Goal: Task Accomplishment & Management: Manage account settings

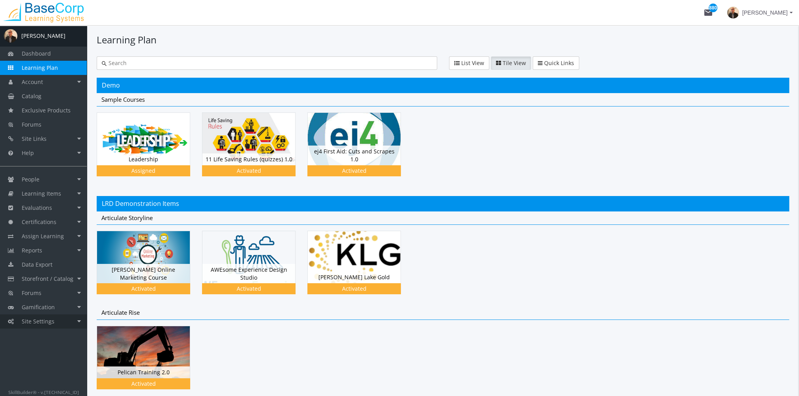
click at [66, 322] on link "Site Settings" at bounding box center [43, 321] width 87 height 14
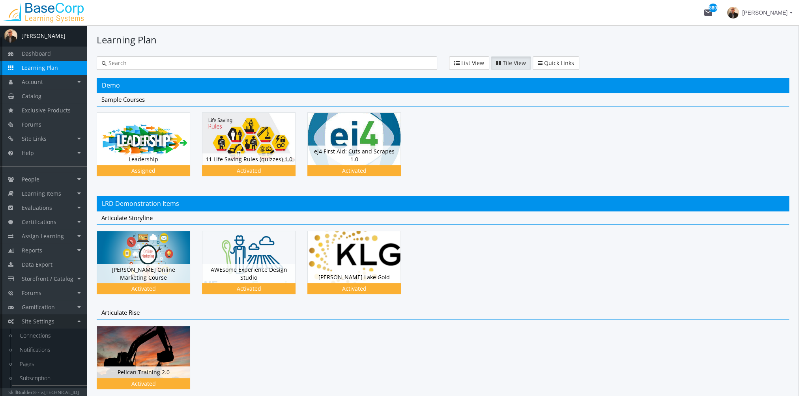
scroll to position [11, 0]
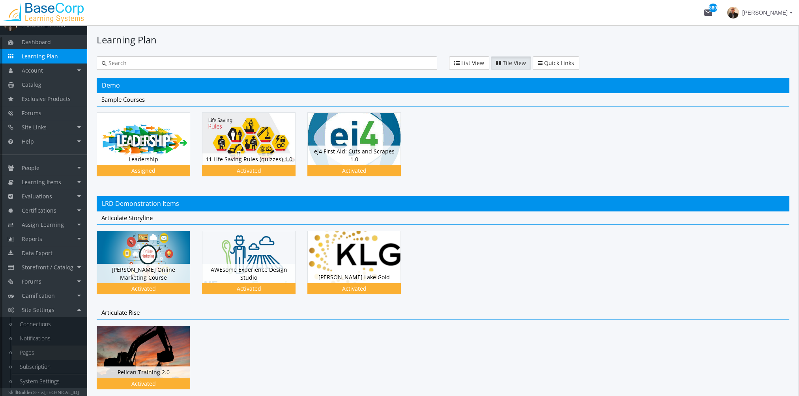
click at [30, 350] on link "Pages" at bounding box center [49, 353] width 75 height 14
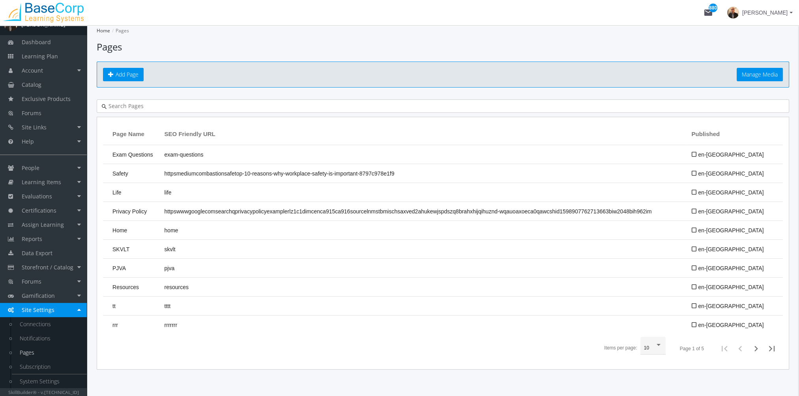
click at [158, 110] on div at bounding box center [443, 105] width 692 height 13
click at [155, 107] on input "text" at bounding box center [445, 106] width 677 height 8
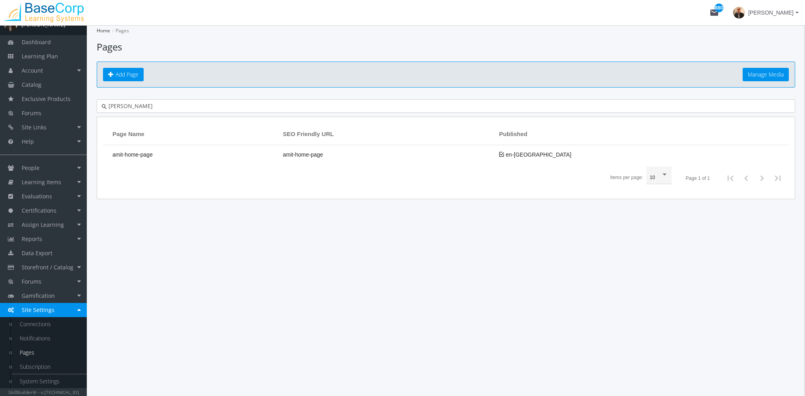
type input "amit"
click at [181, 144] on th "Page Name" at bounding box center [191, 134] width 176 height 22
click at [184, 150] on td "amit-home-page" at bounding box center [191, 154] width 176 height 19
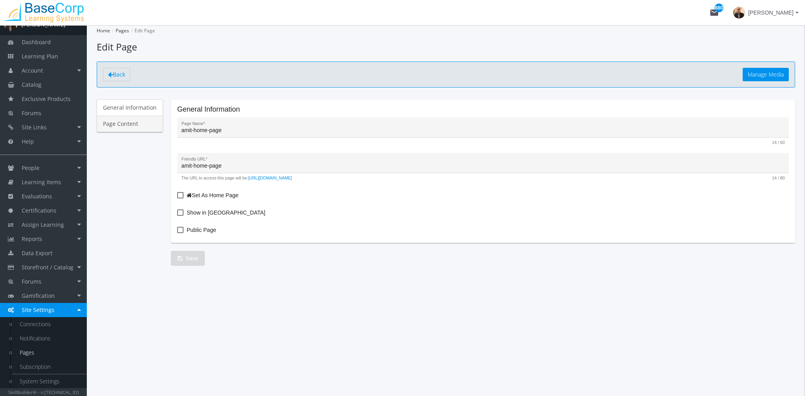
click at [160, 128] on link "Page Content" at bounding box center [130, 124] width 66 height 17
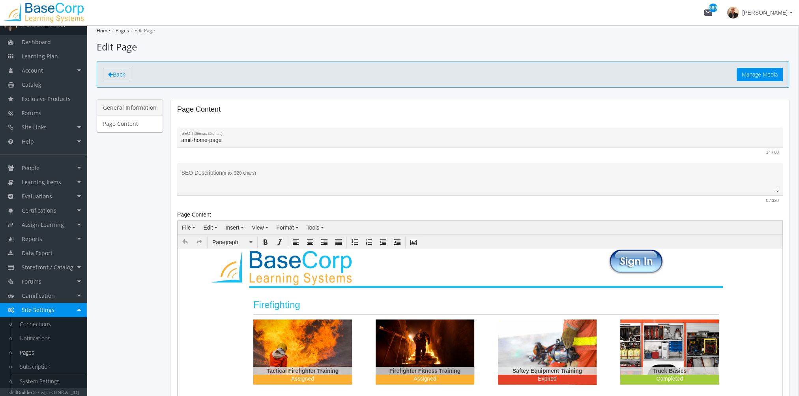
click at [143, 112] on link "General Information" at bounding box center [130, 107] width 66 height 17
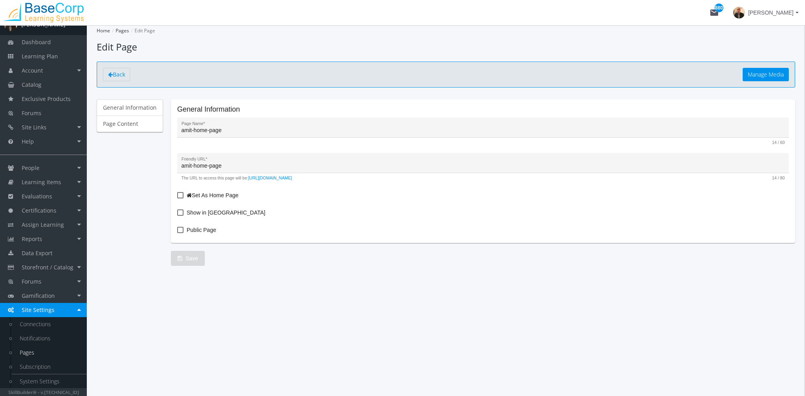
click at [180, 193] on span at bounding box center [180, 195] width 6 height 6
click at [178, 198] on input "Set As Home Page" at bounding box center [177, 198] width 0 height 0
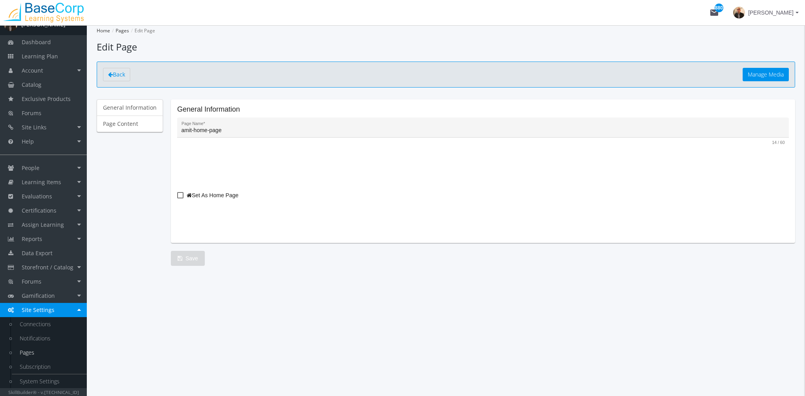
checkbox input "true"
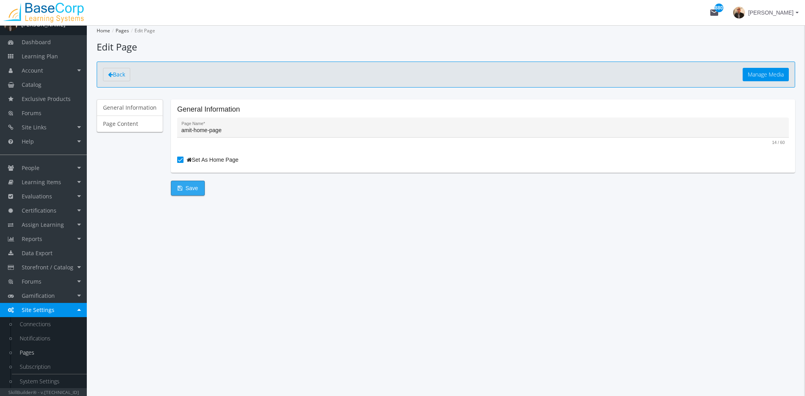
click at [190, 188] on span "Save" at bounding box center [188, 188] width 21 height 14
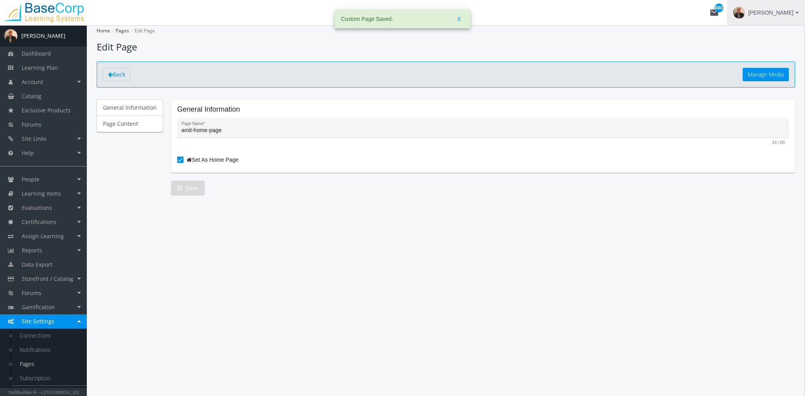
click at [771, 11] on span "[PERSON_NAME]" at bounding box center [770, 13] width 45 height 14
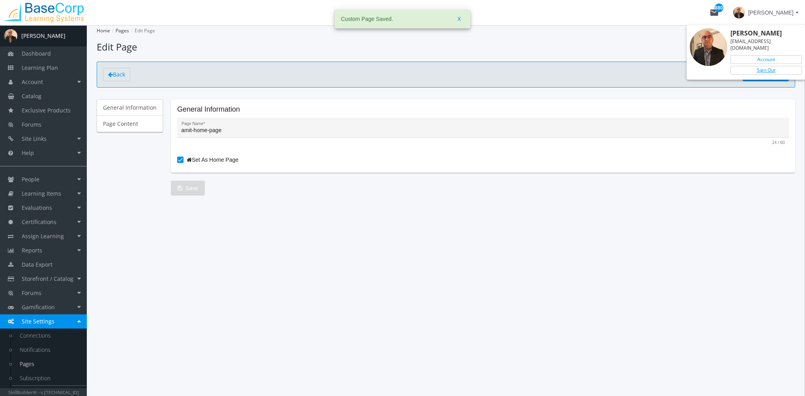
click at [764, 66] on link "Sign Out" at bounding box center [765, 70] width 71 height 9
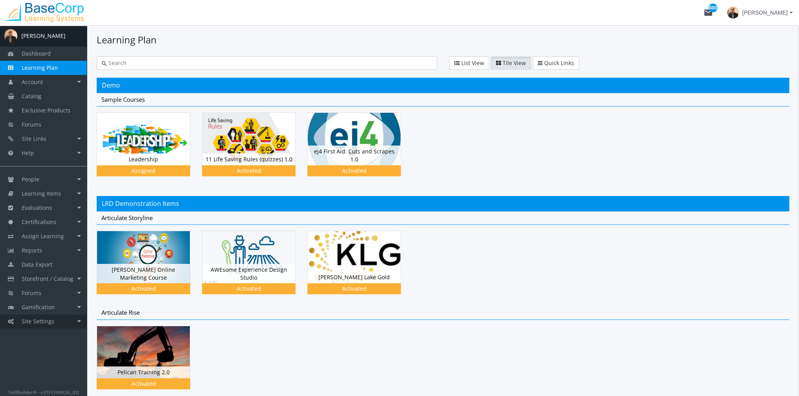
click at [73, 319] on link "Site Settings" at bounding box center [43, 321] width 87 height 14
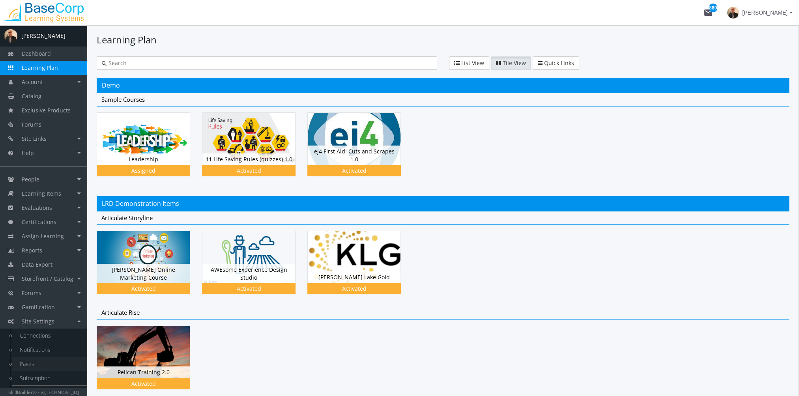
click at [40, 362] on link "Pages" at bounding box center [49, 364] width 75 height 14
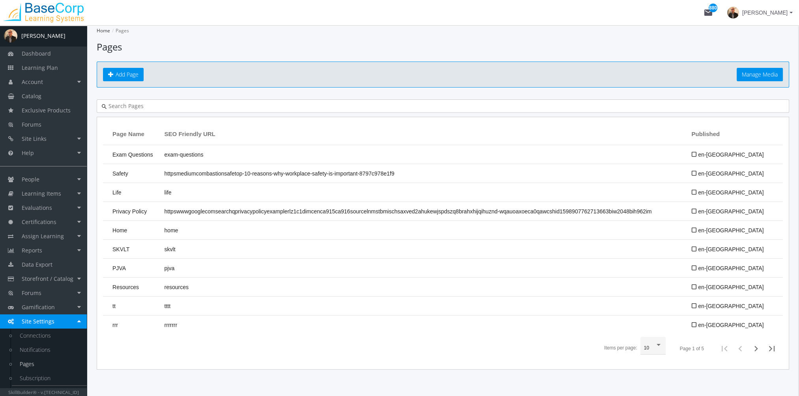
click at [152, 109] on input "text" at bounding box center [445, 106] width 677 height 8
type input "j"
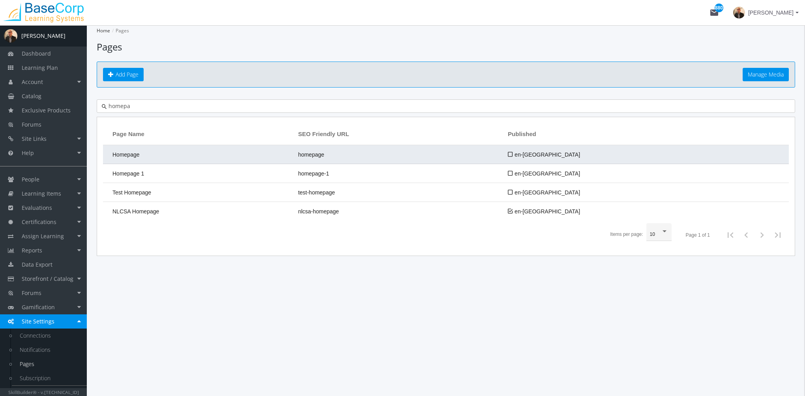
type input "homepa"
click at [172, 151] on td "Homepage" at bounding box center [198, 154] width 191 height 19
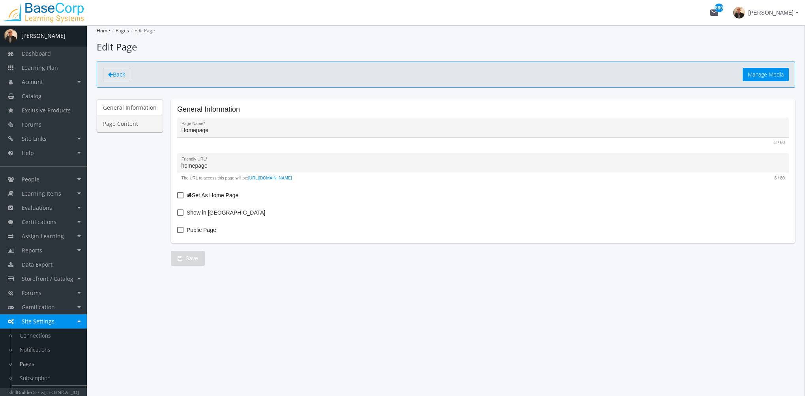
click at [119, 121] on link "Page Content" at bounding box center [130, 124] width 66 height 17
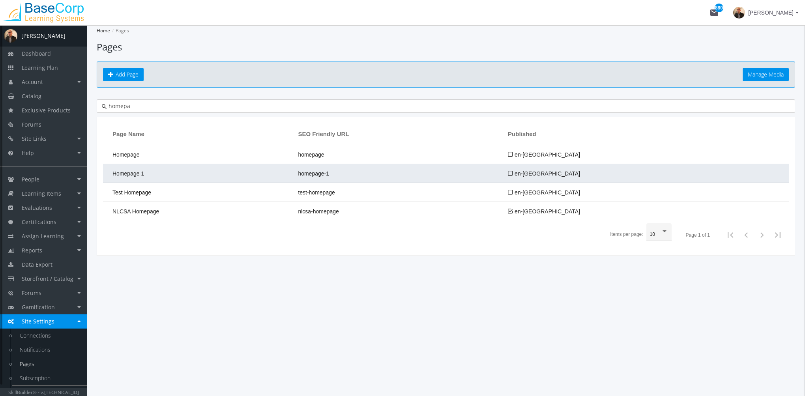
click at [151, 169] on td "Homepage 1" at bounding box center [198, 173] width 191 height 19
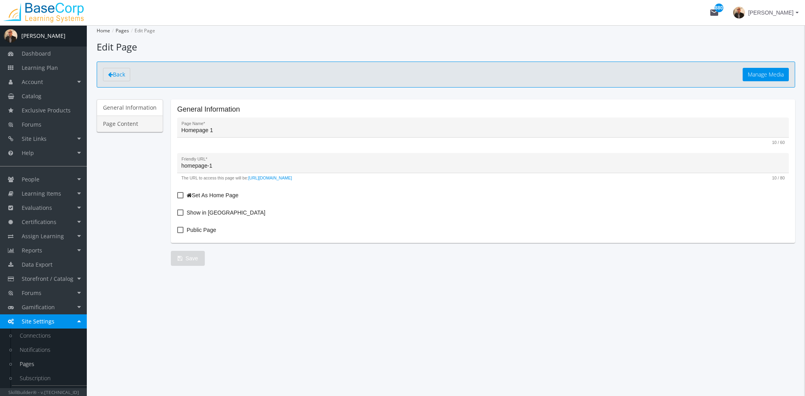
click at [125, 116] on link "Page Content" at bounding box center [130, 124] width 66 height 17
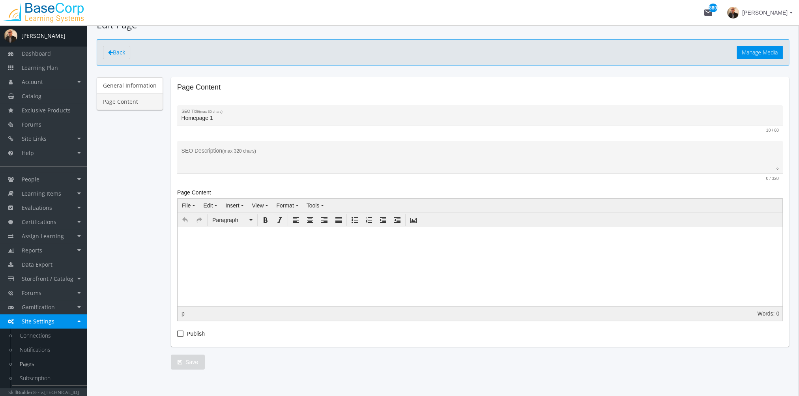
scroll to position [35, 0]
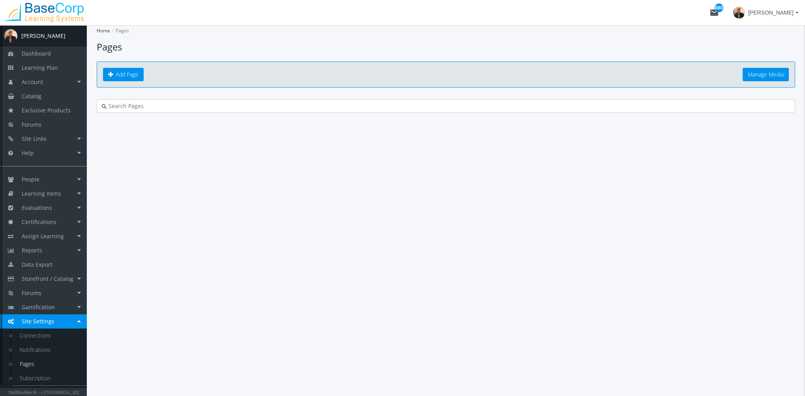
type input "homepa"
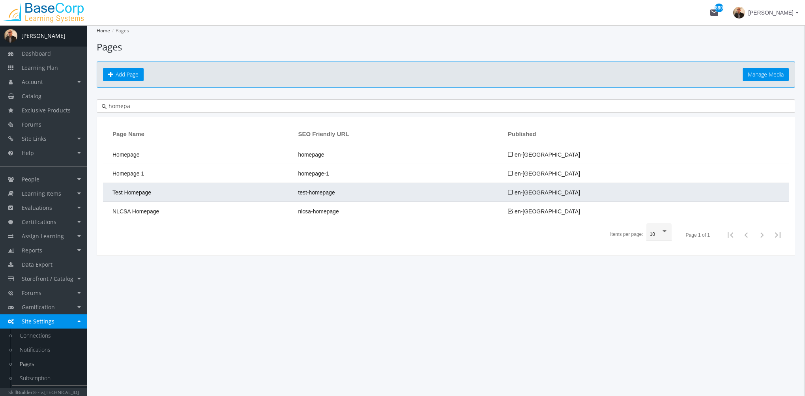
click at [259, 188] on td "Test Homepage" at bounding box center [198, 192] width 191 height 19
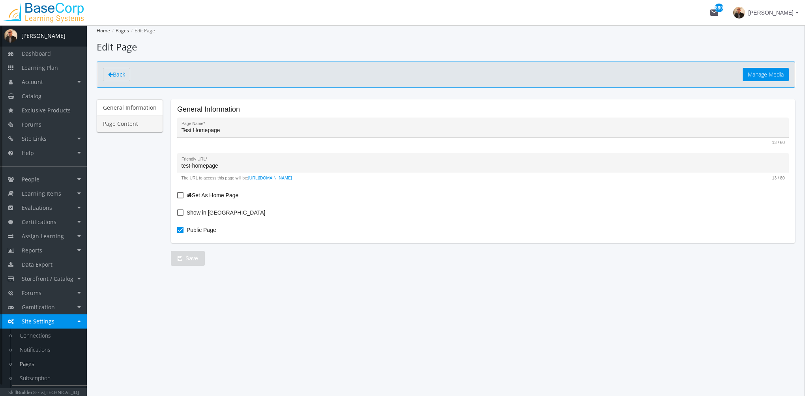
click at [141, 124] on link "Page Content" at bounding box center [130, 124] width 66 height 17
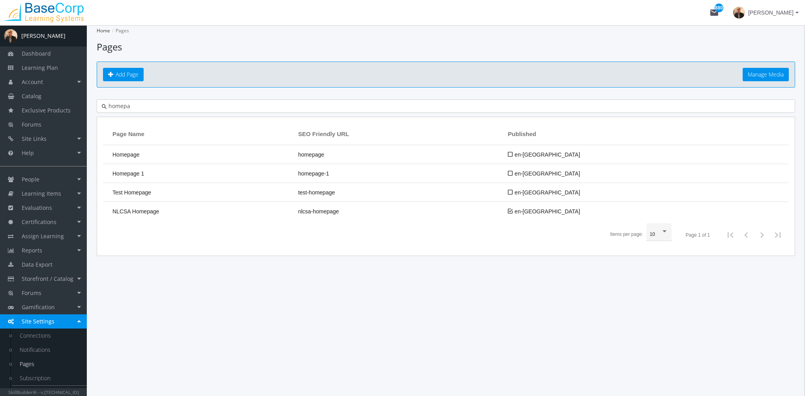
click at [154, 102] on input "homepa" at bounding box center [448, 106] width 683 height 8
click at [55, 103] on div "A [PERSON_NAME] Dashboard Learning Plan Account Account Badges Certificates and…" at bounding box center [402, 210] width 805 height 371
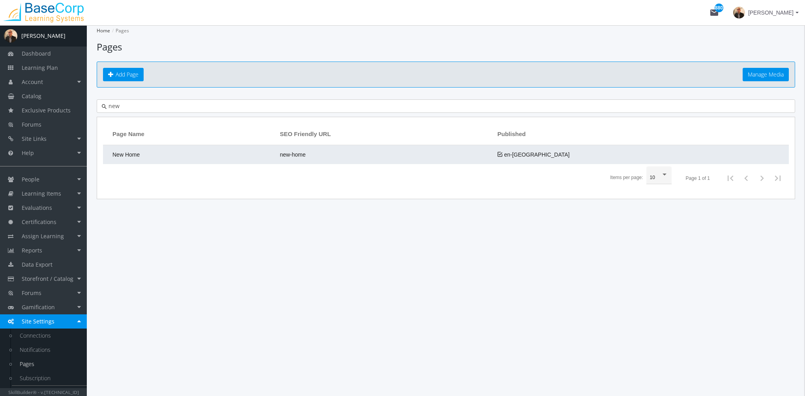
type input "new"
click at [133, 153] on span "New Home" at bounding box center [125, 154] width 27 height 6
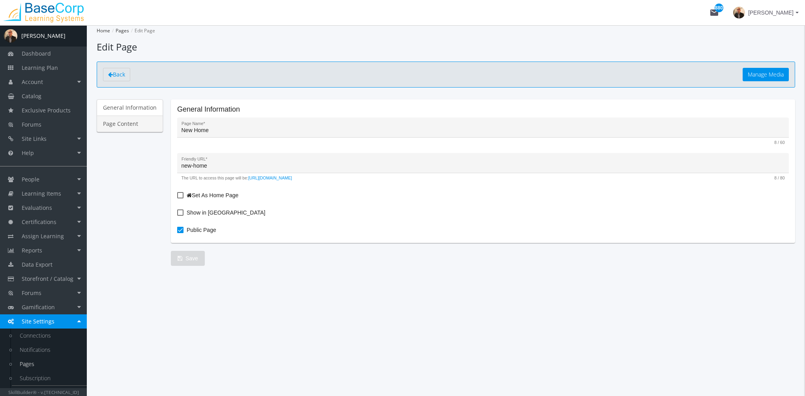
click at [114, 120] on link "Page Content" at bounding box center [130, 124] width 66 height 17
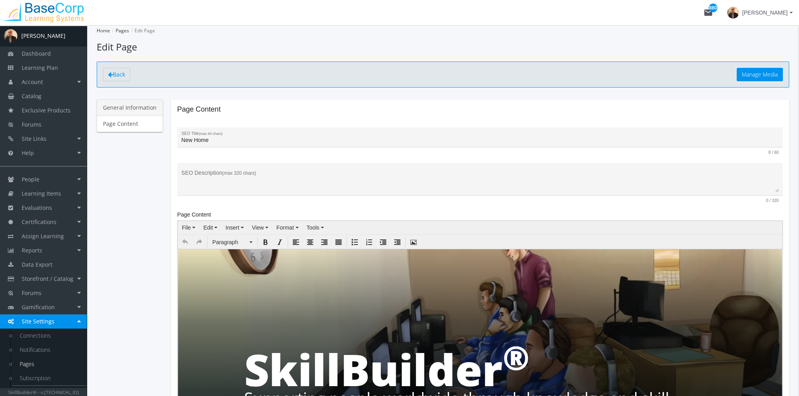
click at [137, 101] on link "General Information" at bounding box center [130, 107] width 66 height 17
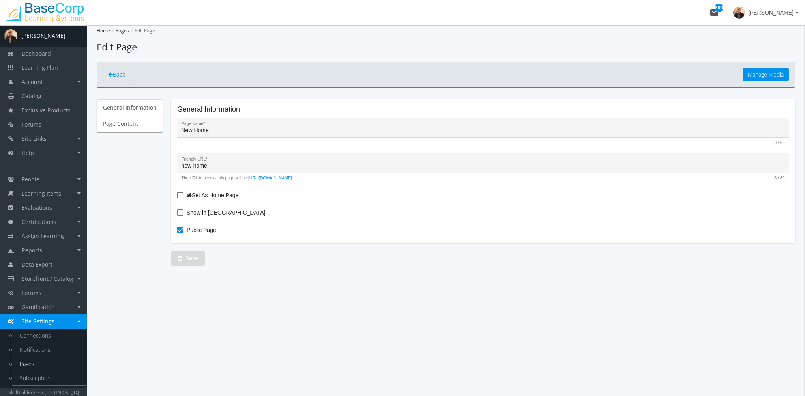
click at [178, 192] on span at bounding box center [180, 195] width 6 height 6
click at [178, 198] on input "Set As Home Page" at bounding box center [177, 198] width 0 height 0
checkbox input "true"
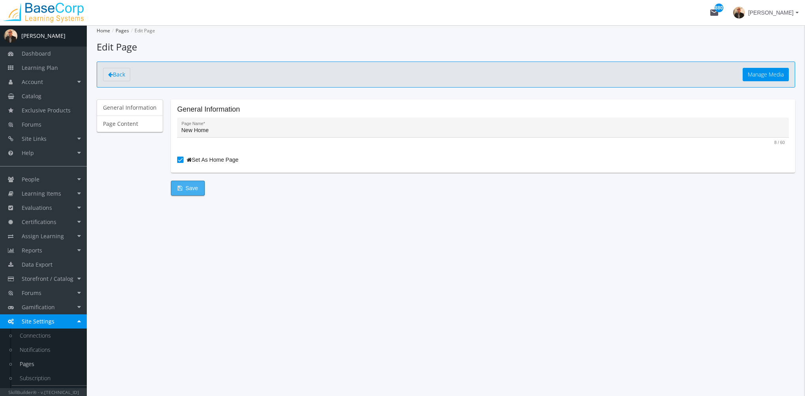
click at [181, 186] on span "Save" at bounding box center [188, 188] width 21 height 14
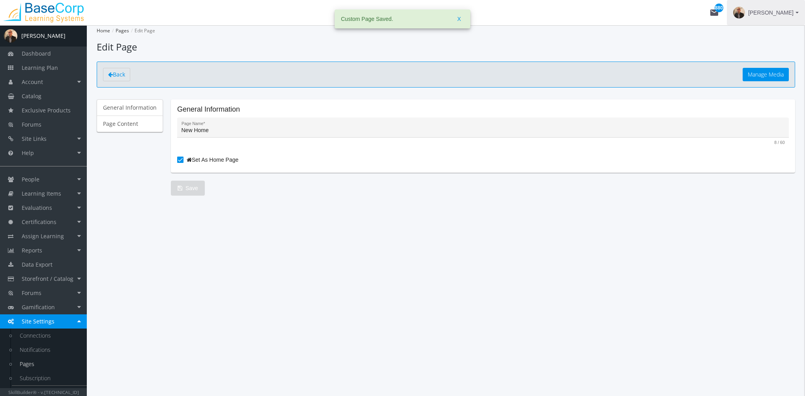
click at [766, 15] on span "[PERSON_NAME]" at bounding box center [770, 13] width 45 height 14
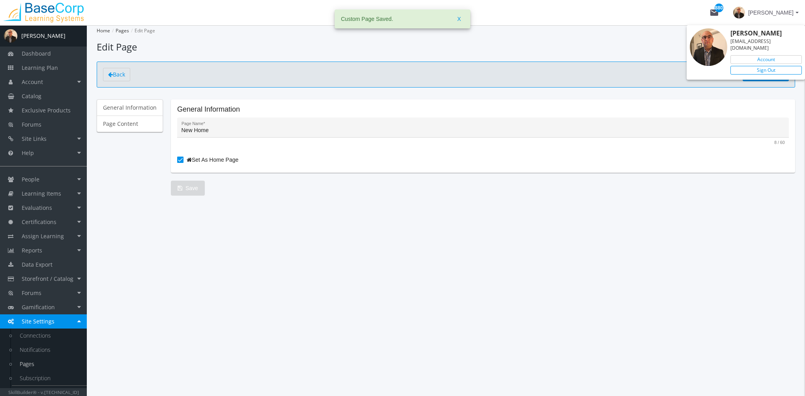
click at [764, 66] on link "Sign Out" at bounding box center [765, 70] width 71 height 9
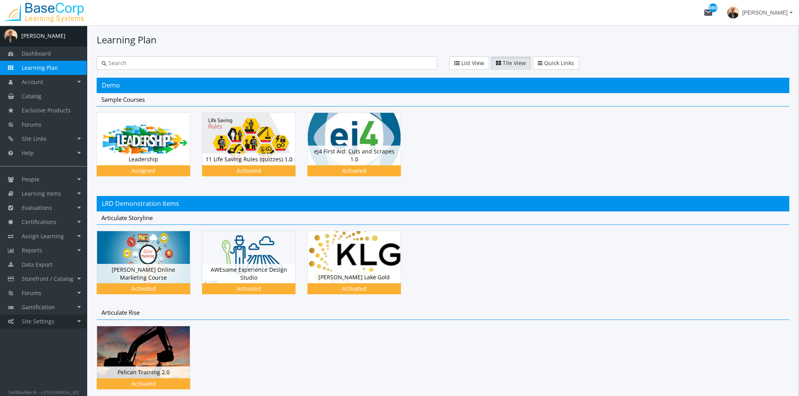
click at [61, 320] on link "Site Settings" at bounding box center [43, 321] width 87 height 14
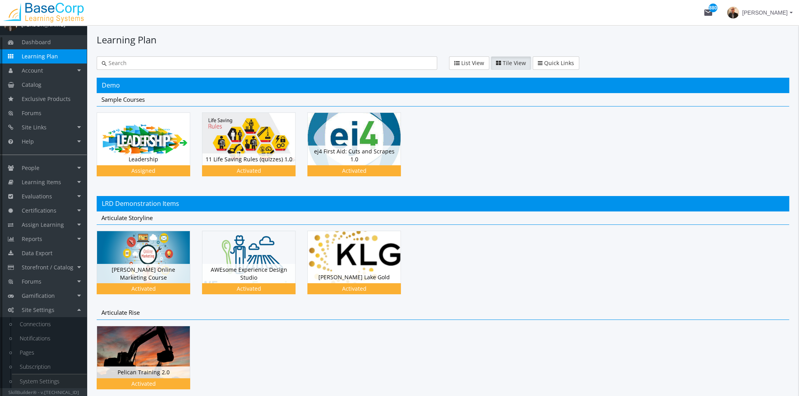
click at [49, 377] on link "System Settings" at bounding box center [49, 381] width 75 height 14
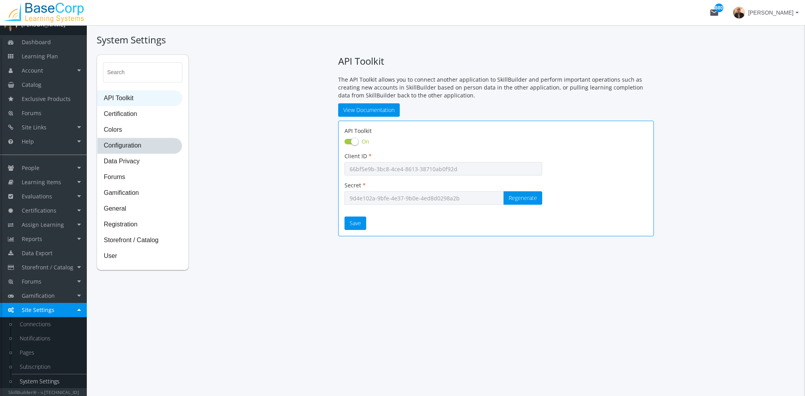
click at [144, 146] on span "Configuration" at bounding box center [139, 146] width 84 height 16
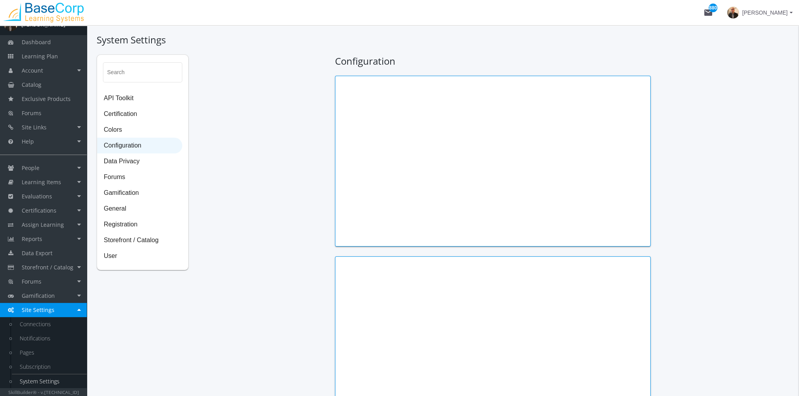
type input "Thomas Jefferson"
type input "President"
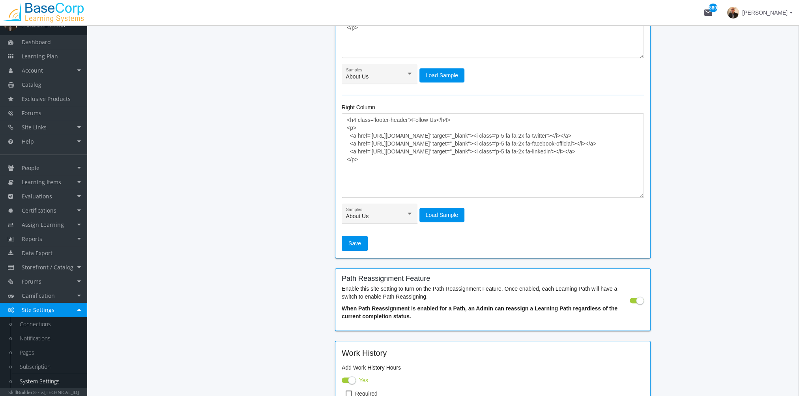
scroll to position [868, 0]
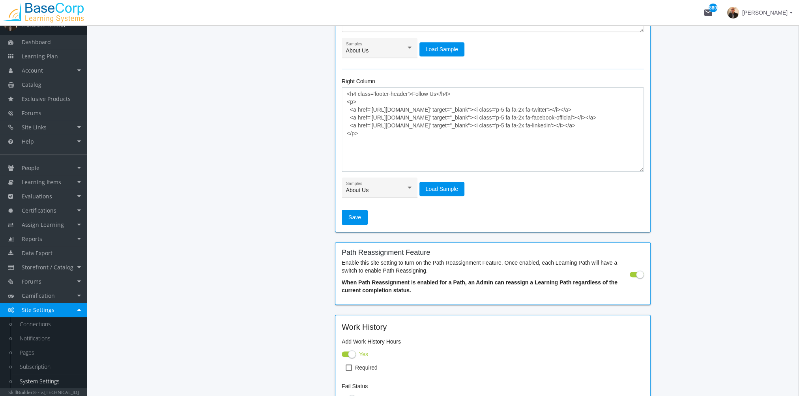
click at [382, 114] on textarea "<h4 class='footer-header'>Follow Us</h4> <p> <a href='https://twitter.com/Skill…" at bounding box center [493, 129] width 302 height 84
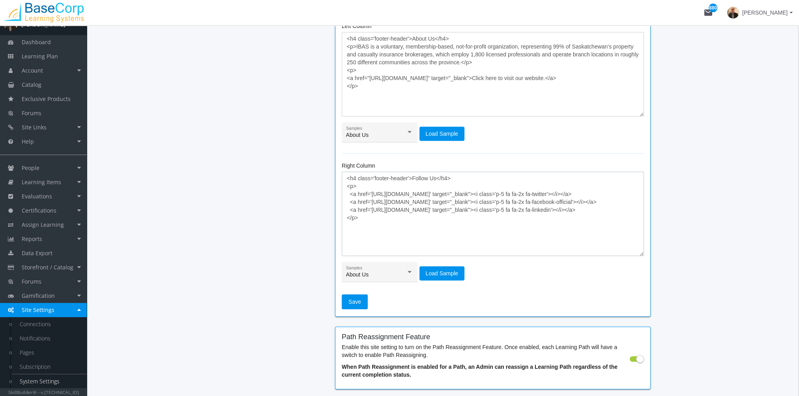
scroll to position [749, 0]
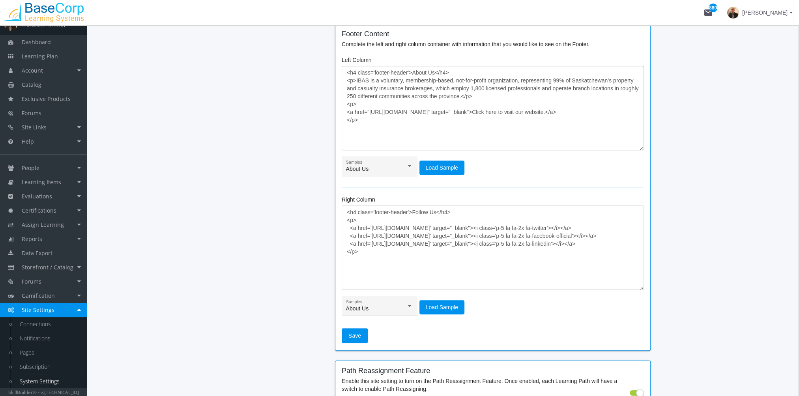
click at [363, 84] on textarea "<h4 class='footer-header'>About Us</h4> <p>IBAS is a voluntary, membership-base…" at bounding box center [493, 108] width 302 height 84
drag, startPoint x: 356, startPoint y: 79, endPoint x: 462, endPoint y: 98, distance: 107.8
click at [462, 98] on textarea "<h4 class='footer-header'>About Us</h4> <p>IBAS is a voluntary, membership-base…" at bounding box center [493, 108] width 302 height 84
paste textarea "We are an experienced learning solutions provider, partnering with associations…"
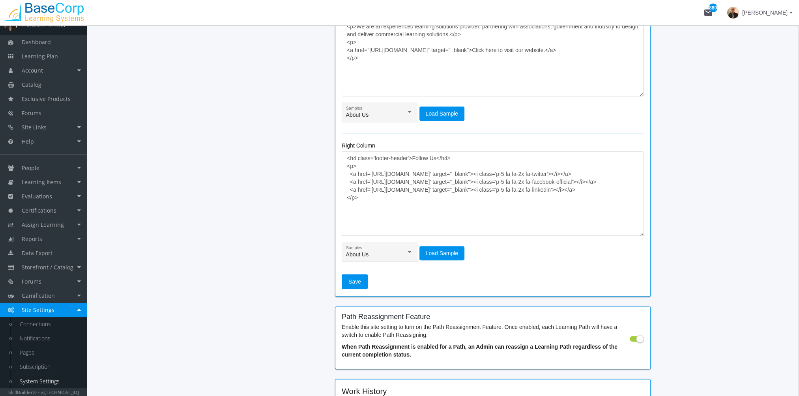
scroll to position [947, 0]
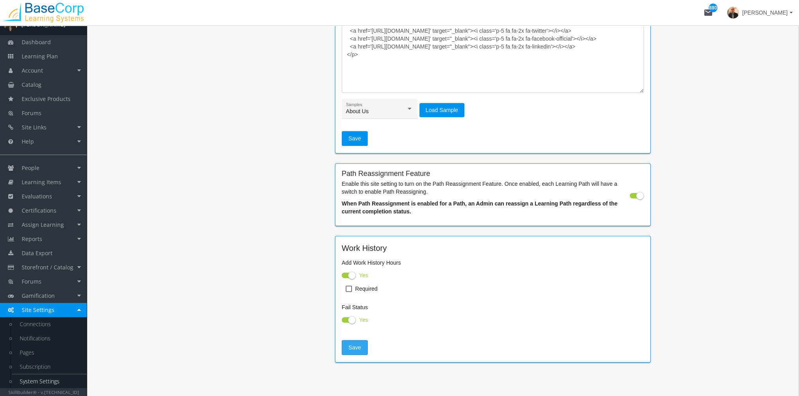
type textarea "<h4 class='footer-header'>About Us</h4> <p>We are an experienced learning solut…"
click at [349, 344] on span "Save" at bounding box center [354, 347] width 13 height 14
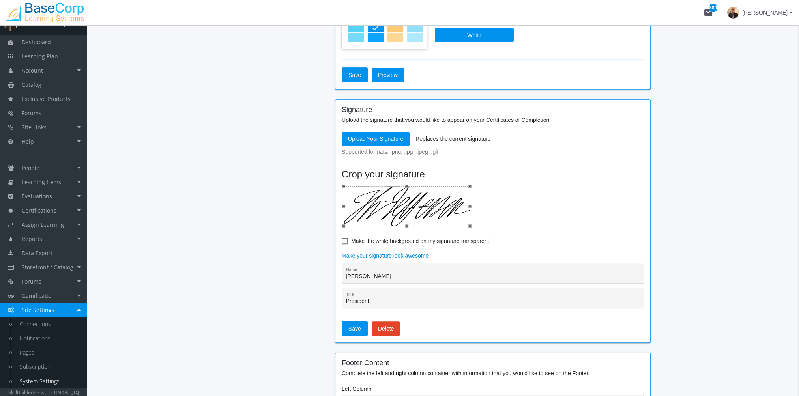
scroll to position [355, 0]
